Goal: Find contact information

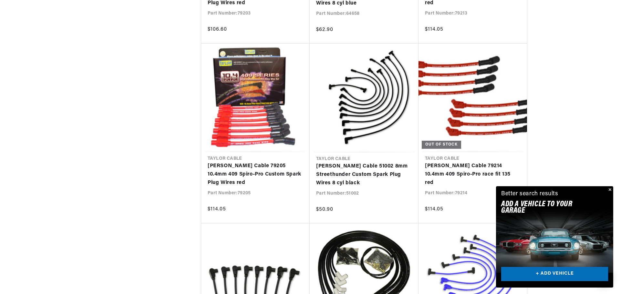
scroll to position [1453, 0]
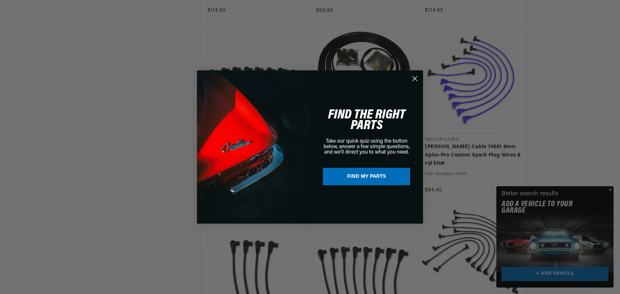
click at [610, 190] on div "Close dialog FIND THE RIGHT PARTS Take our quick quiz using the button below, a…" at bounding box center [310, 147] width 620 height 294
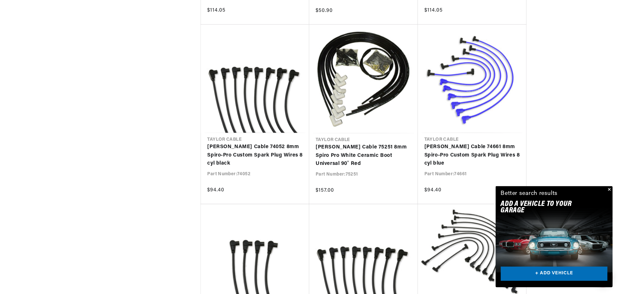
scroll to position [0, 196]
click at [608, 188] on button "Close" at bounding box center [609, 190] width 8 height 8
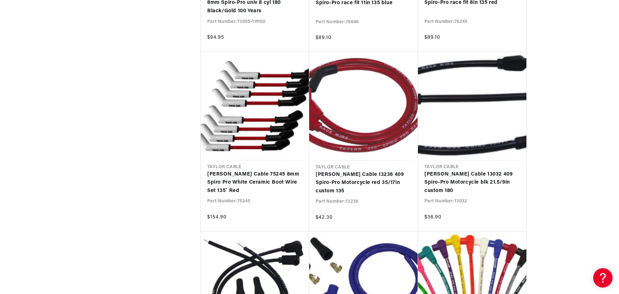
scroll to position [0, 29]
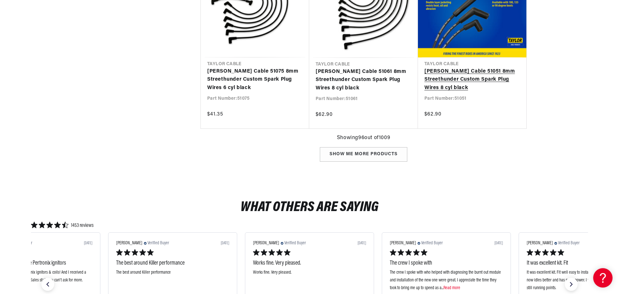
scroll to position [5133, 0]
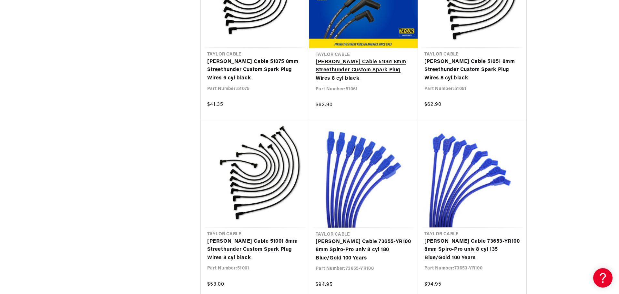
drag, startPoint x: 559, startPoint y: 97, endPoint x: 367, endPoint y: 113, distance: 192.1
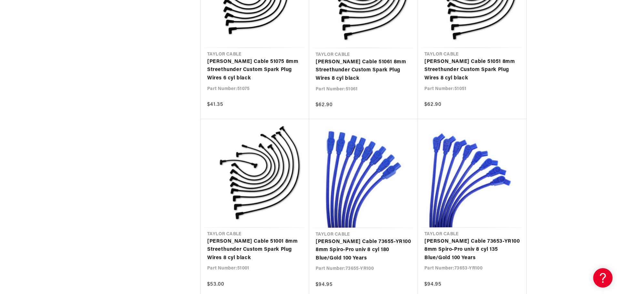
scroll to position [5124, 0]
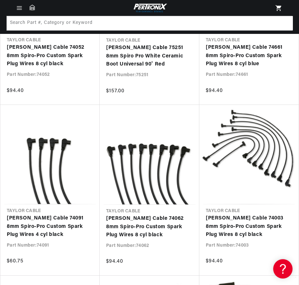
click at [31, 6] on icon at bounding box center [32, 7] width 5 height 5
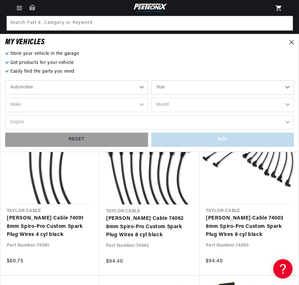
click at [20, 7] on icon "Menu" at bounding box center [19, 8] width 7 height 7
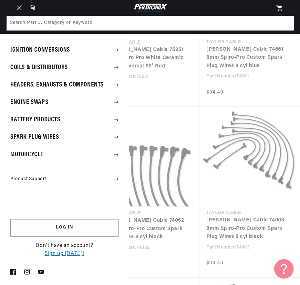
scroll to position [0, 196]
click at [27, 173] on summary "Product Support" at bounding box center [64, 179] width 129 height 12
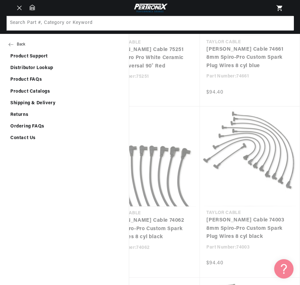
scroll to position [0, 0]
click at [19, 136] on link "Contact Us" at bounding box center [64, 138] width 129 height 11
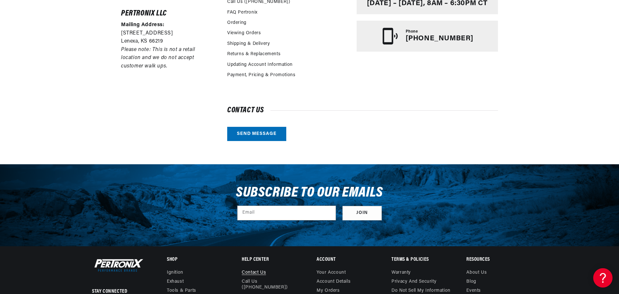
scroll to position [0, 2]
